Goal: Register for event/course

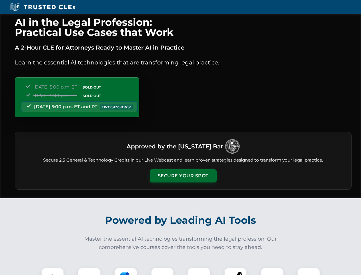
click at [183, 176] on button "Secure Your Spot" at bounding box center [183, 175] width 67 height 13
click at [53, 271] on img at bounding box center [52, 278] width 17 height 17
